Goal: Book appointment/travel/reservation

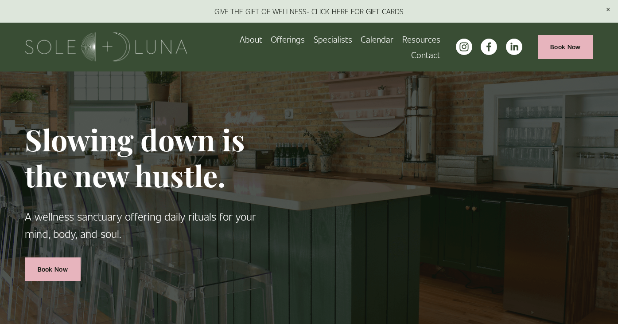
click at [343, 8] on link at bounding box center [309, 11] width 618 height 23
click at [71, 49] on img at bounding box center [106, 46] width 163 height 29
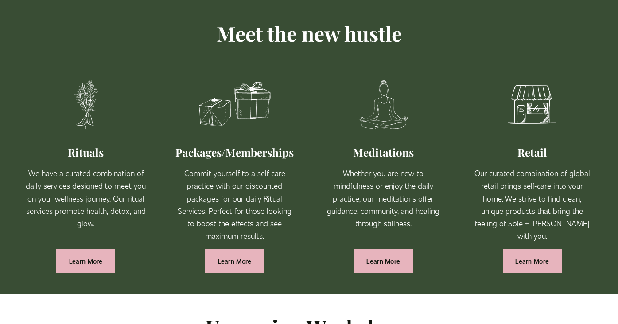
scroll to position [509, 0]
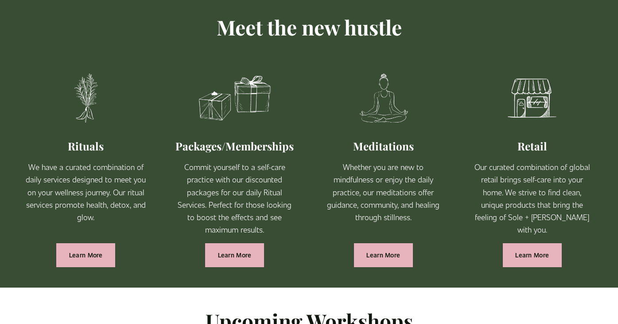
click at [100, 256] on link "Learn More" at bounding box center [85, 254] width 59 height 23
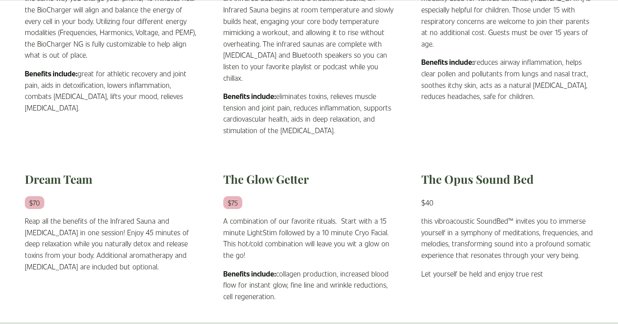
scroll to position [633, 0]
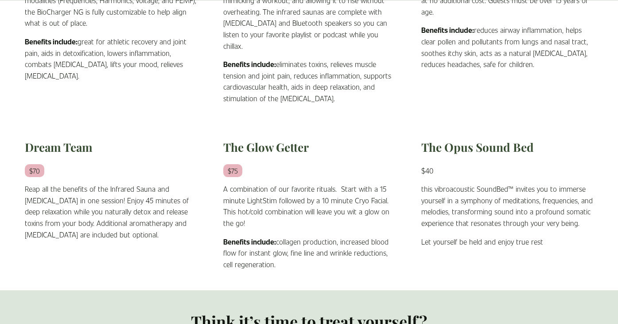
click at [496, 207] on p "this vibroacoustic SoundBed™ invites you to immerse yourself in a symphony of m…" at bounding box center [507, 205] width 172 height 45
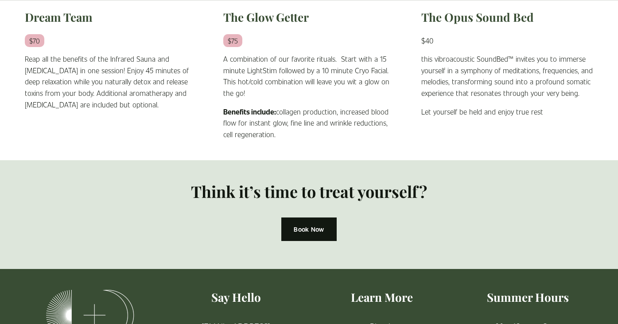
scroll to position [763, 0]
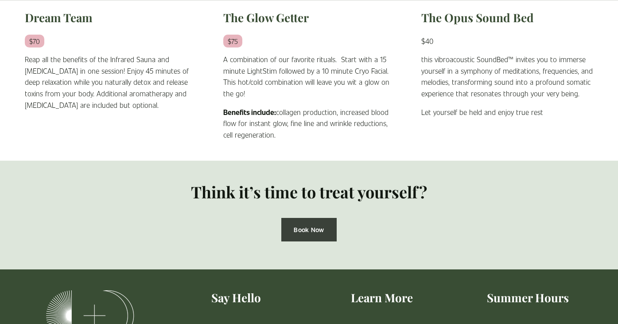
click at [301, 233] on link "Book Now" at bounding box center [309, 229] width 56 height 23
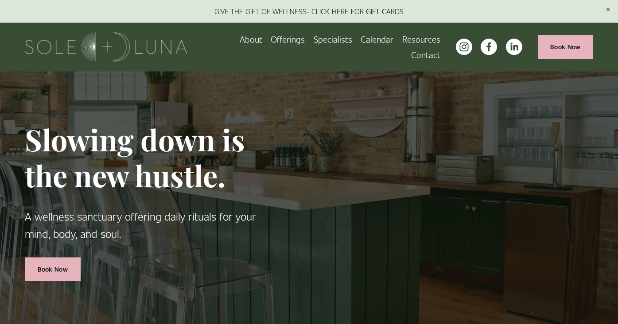
click at [0, 0] on span "Wellness Experiences" at bounding box center [0, 0] width 0 height 0
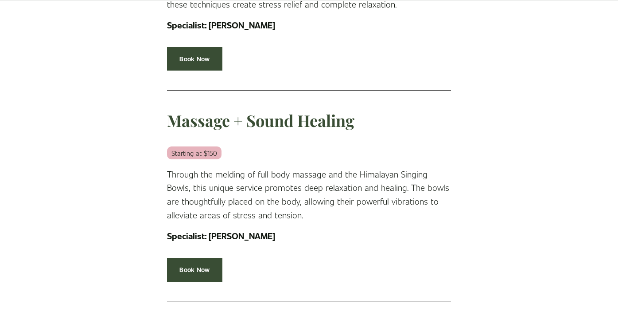
scroll to position [1188, 0]
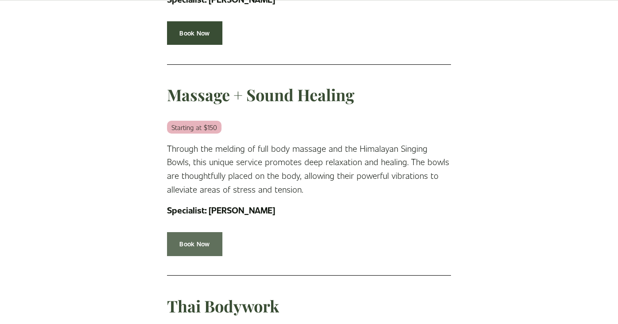
click at [192, 244] on link "Book Now" at bounding box center [195, 243] width 56 height 23
